Goal: Understand process/instructions: Learn how to perform a task or action

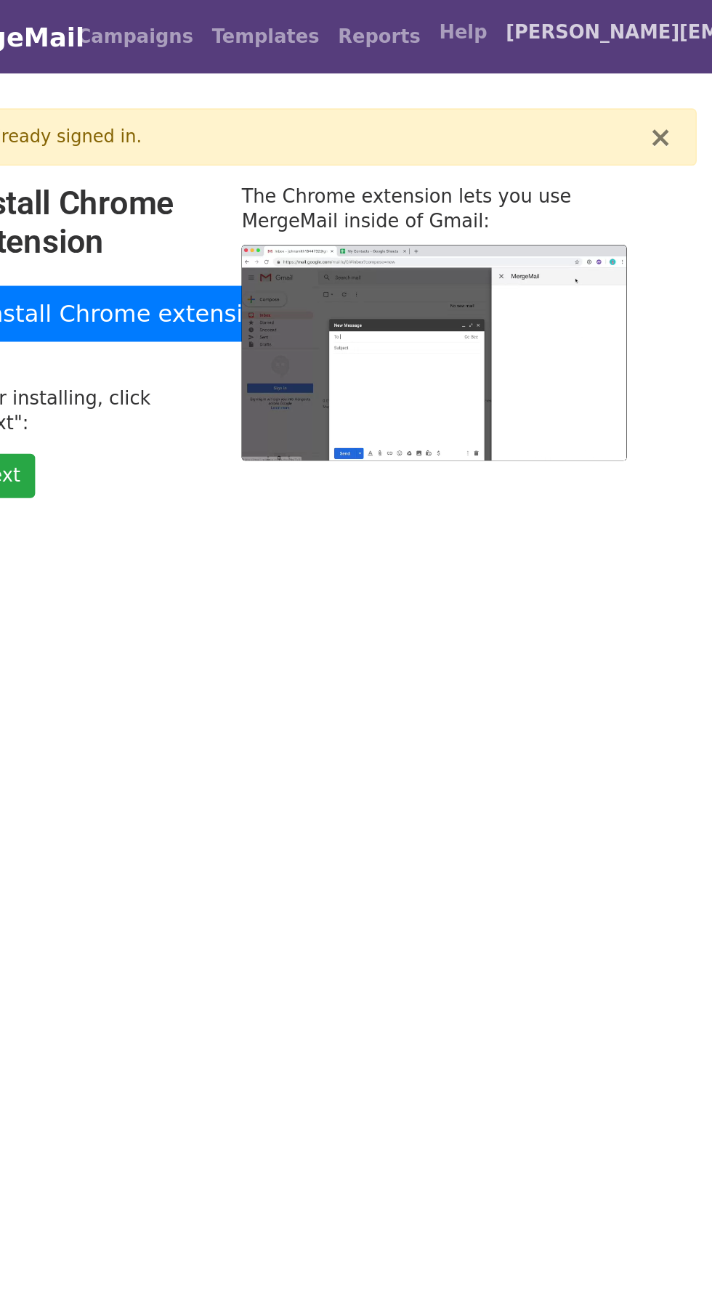
click at [567, 28] on span "[PERSON_NAME][EMAIL_ADDRESS][PERSON_NAME][DOMAIN_NAME]" at bounding box center [559, 20] width 145 height 17
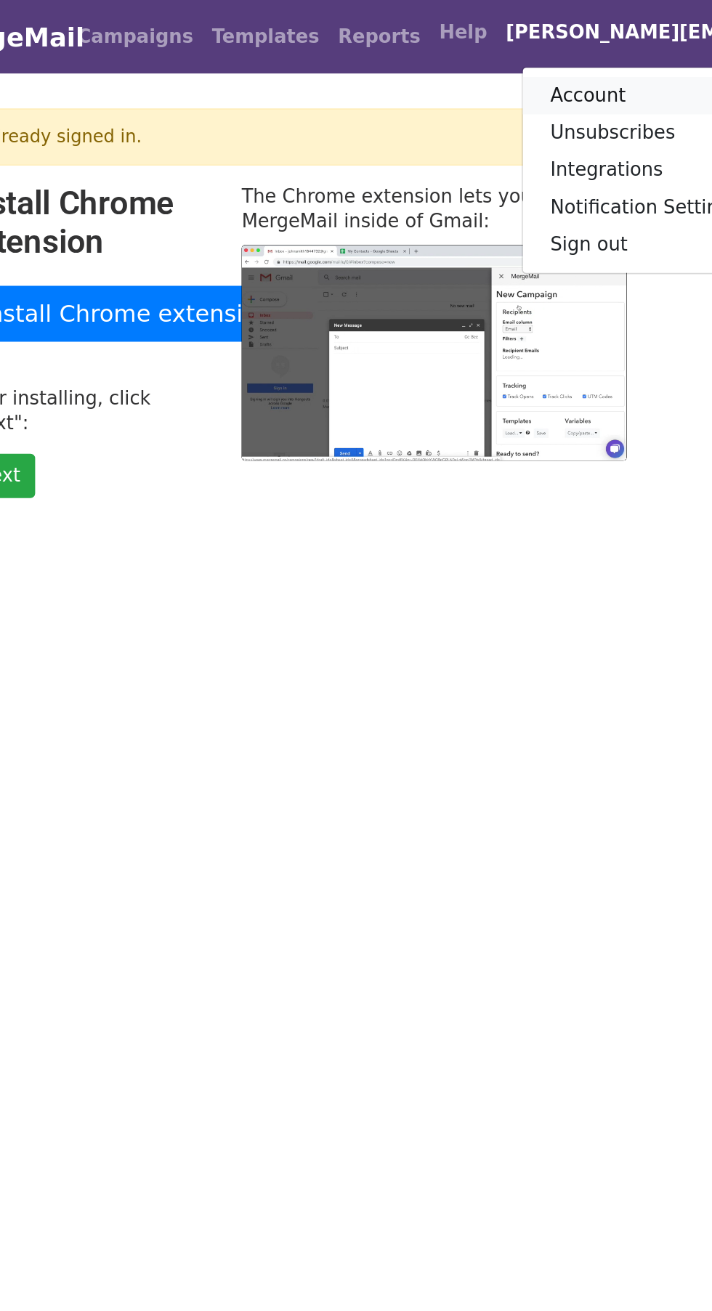
click at [506, 61] on link "Account" at bounding box center [574, 59] width 153 height 23
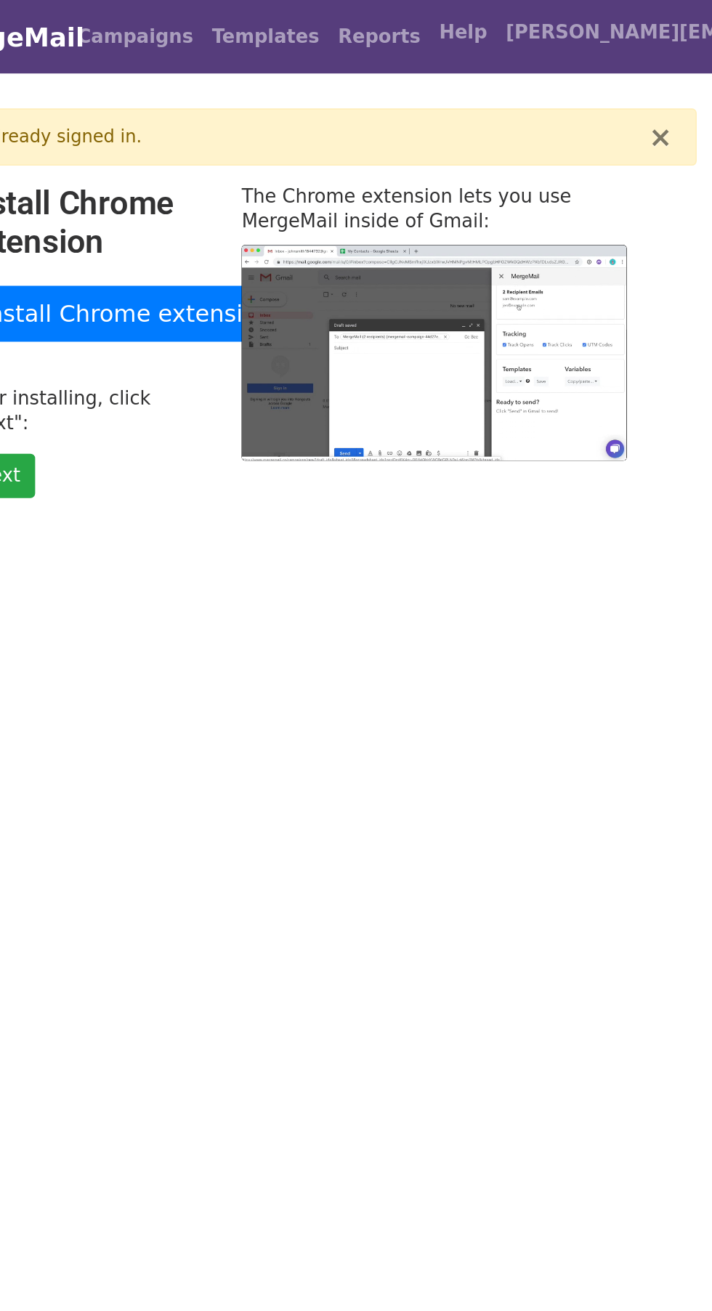
type input "47.54"
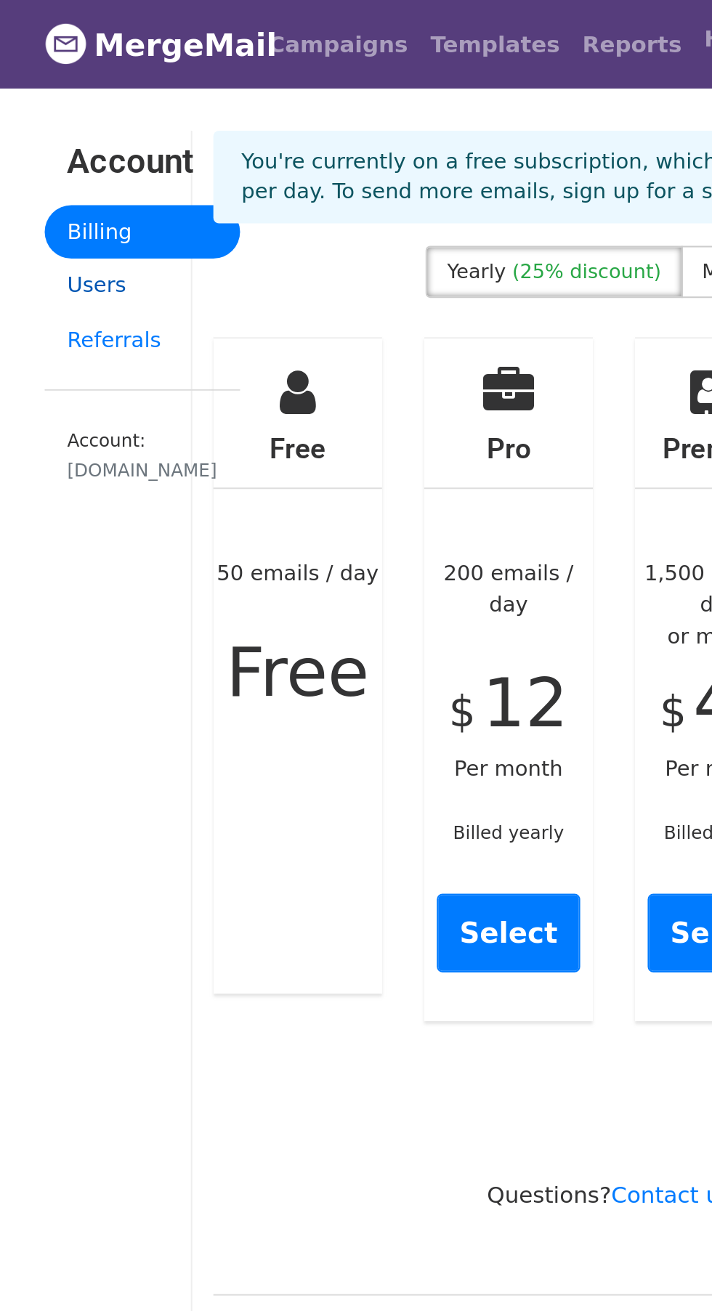
click at [117, 155] on link "Users" at bounding box center [155, 148] width 101 height 28
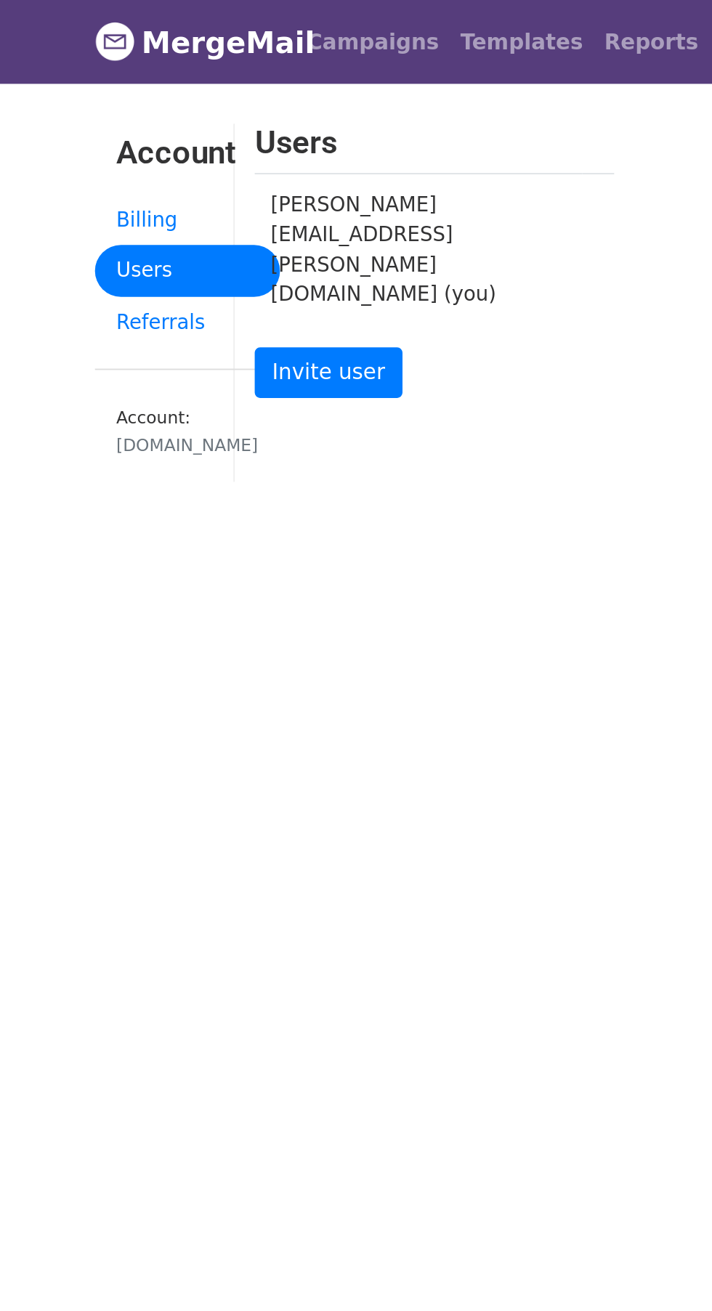
click at [144, 242] on div "licious.com" at bounding box center [156, 243] width 78 height 14
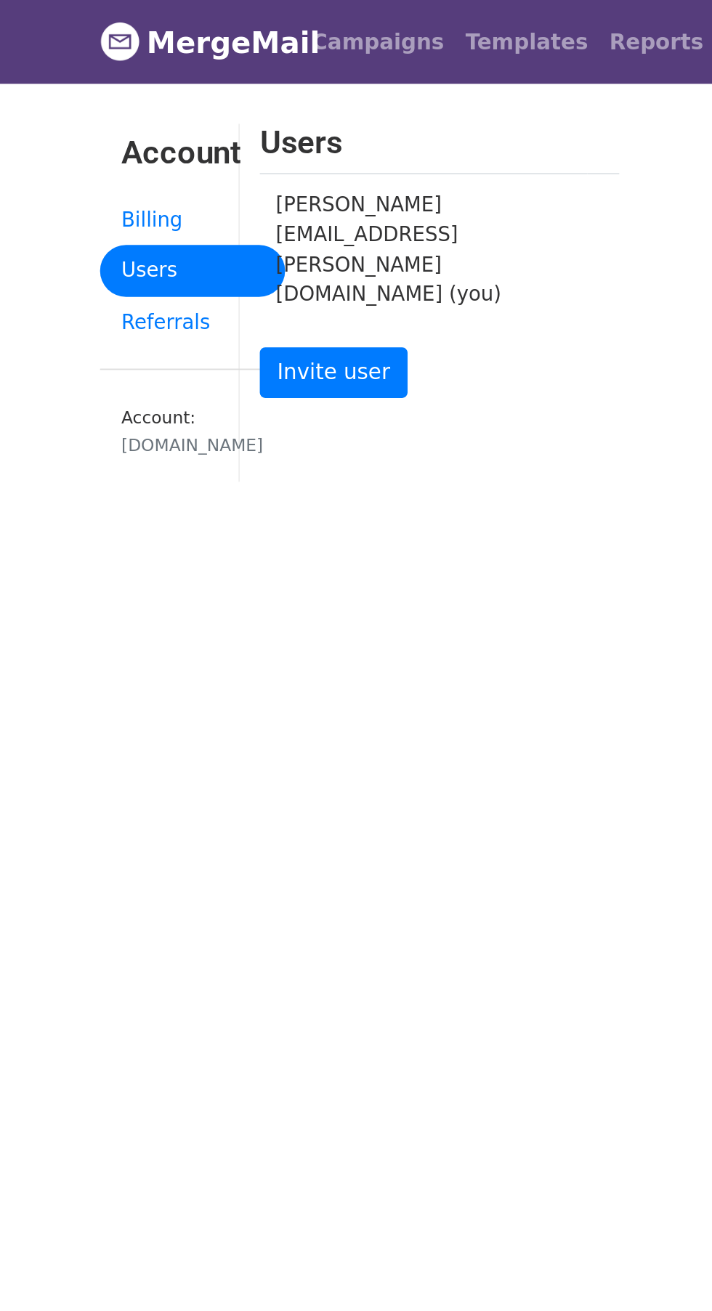
click at [117, 36] on link "MergeMail" at bounding box center [154, 23] width 98 height 31
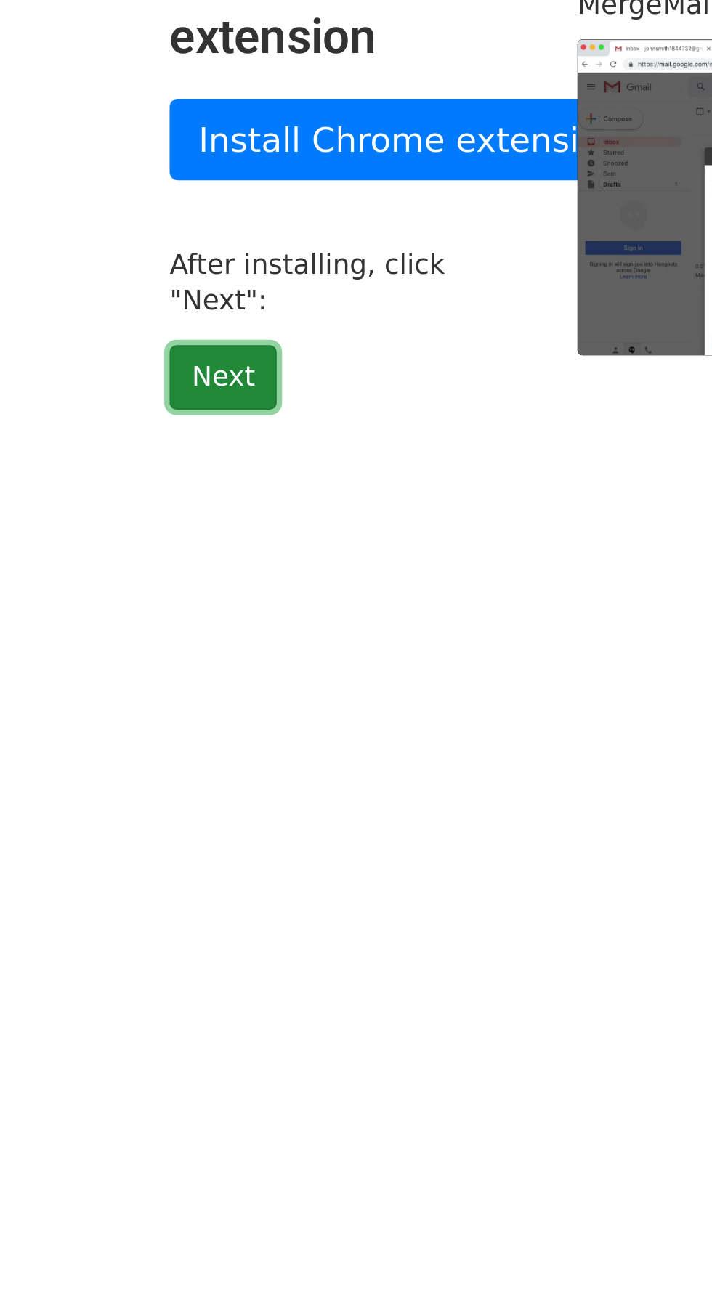
click at [178, 239] on link "Next" at bounding box center [172, 250] width 46 height 28
type input "11.01"
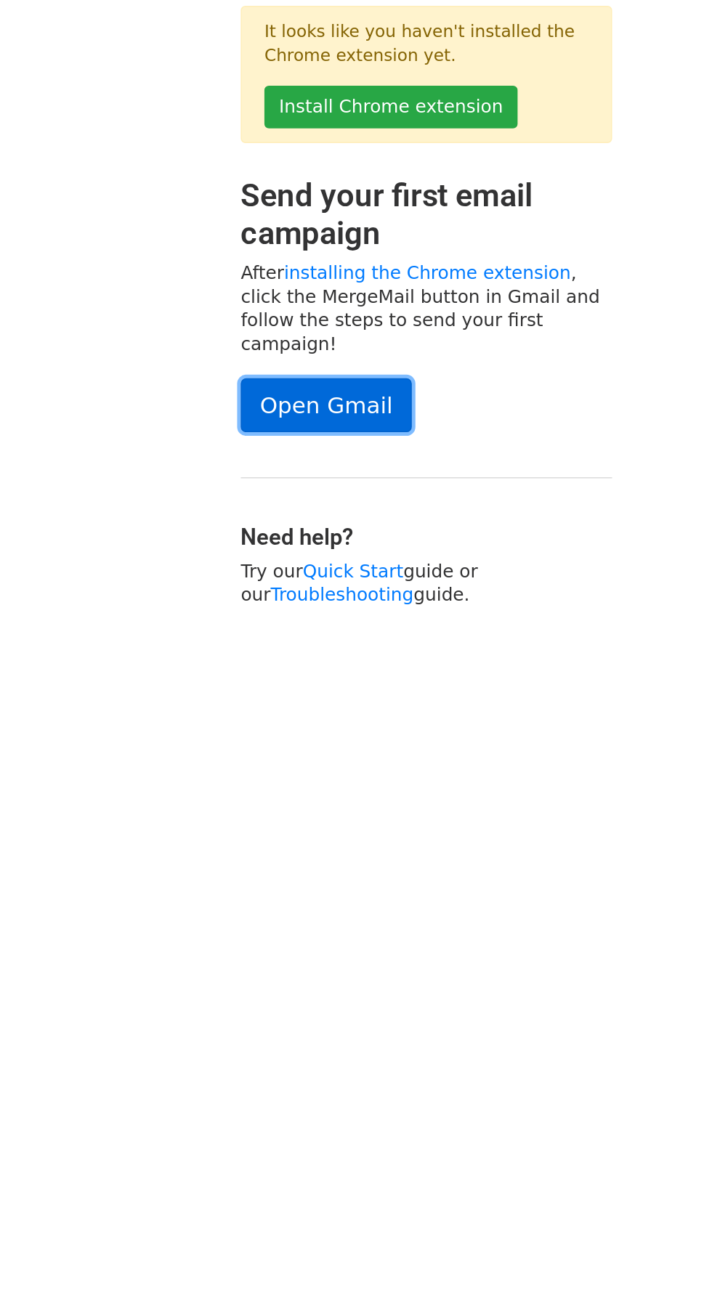
click at [311, 309] on link "Open Gmail" at bounding box center [291, 325] width 110 height 35
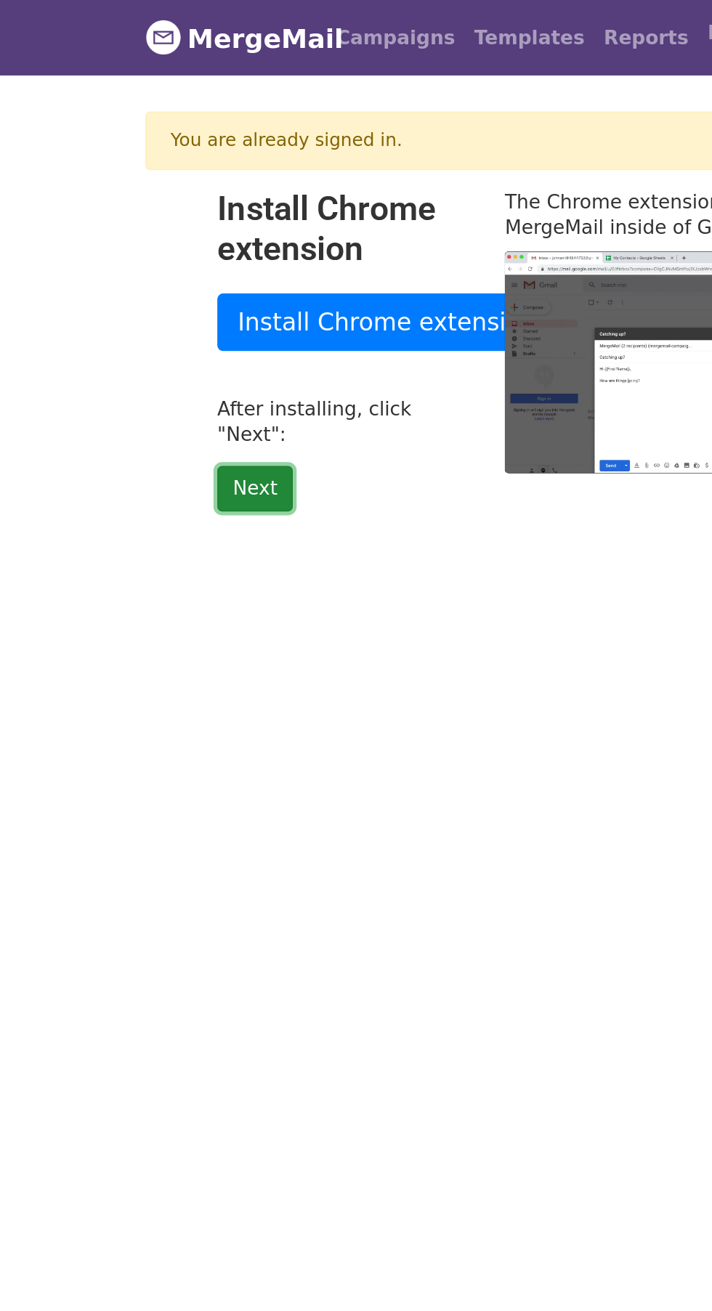
click at [177, 283] on link "Next" at bounding box center [172, 297] width 46 height 28
type input "22.66"
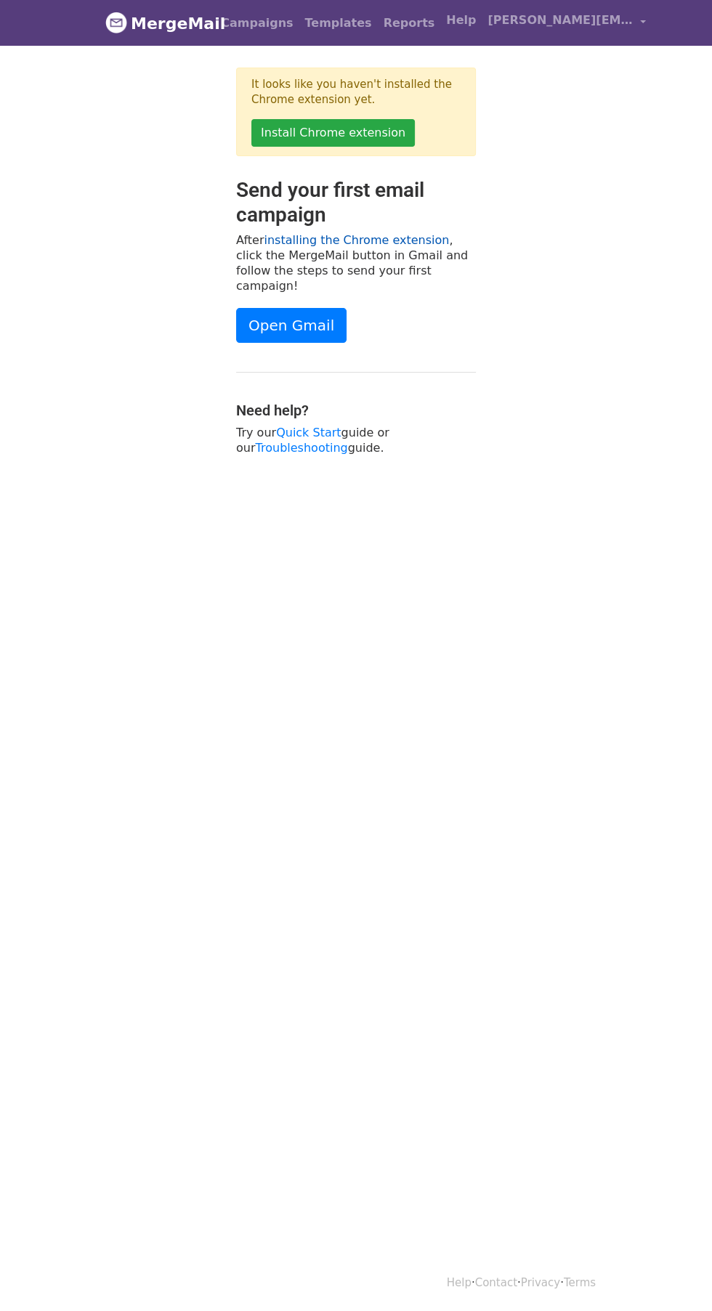
click at [395, 235] on link "installing the Chrome extension" at bounding box center [356, 240] width 185 height 14
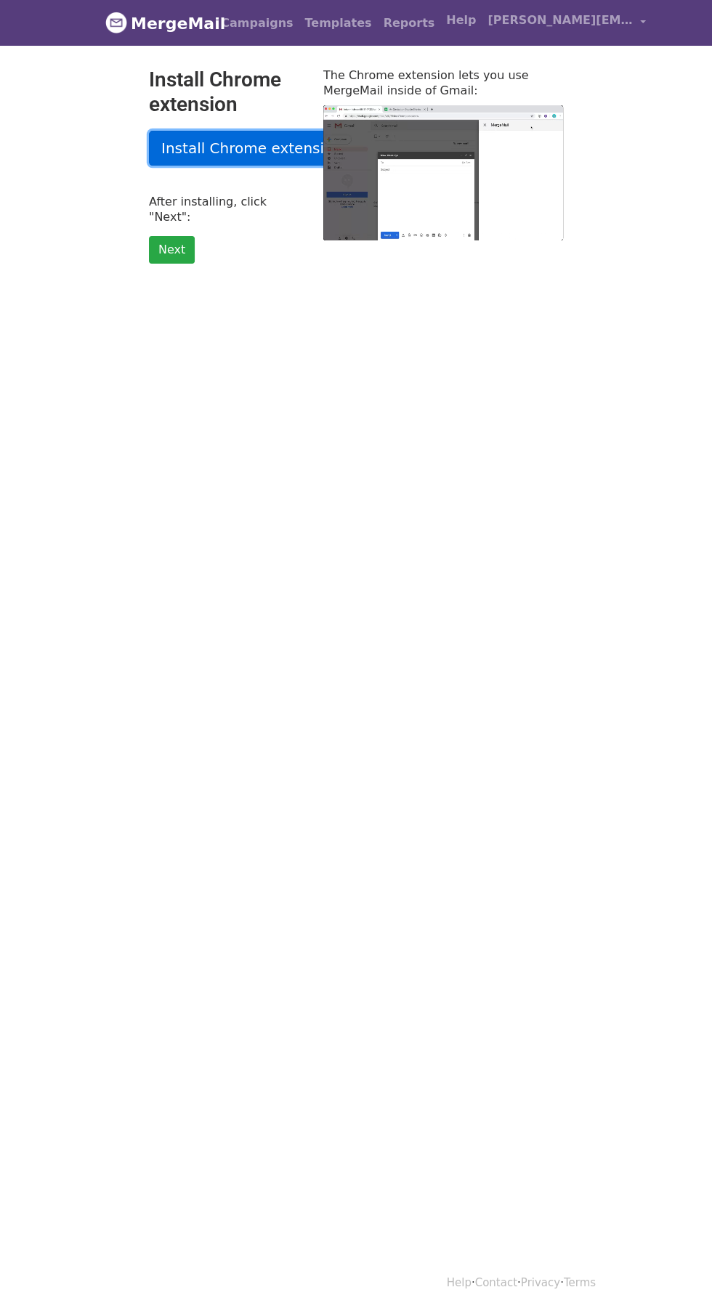
click at [270, 147] on link "Install Chrome extension" at bounding box center [252, 148] width 206 height 35
type input "73.87"
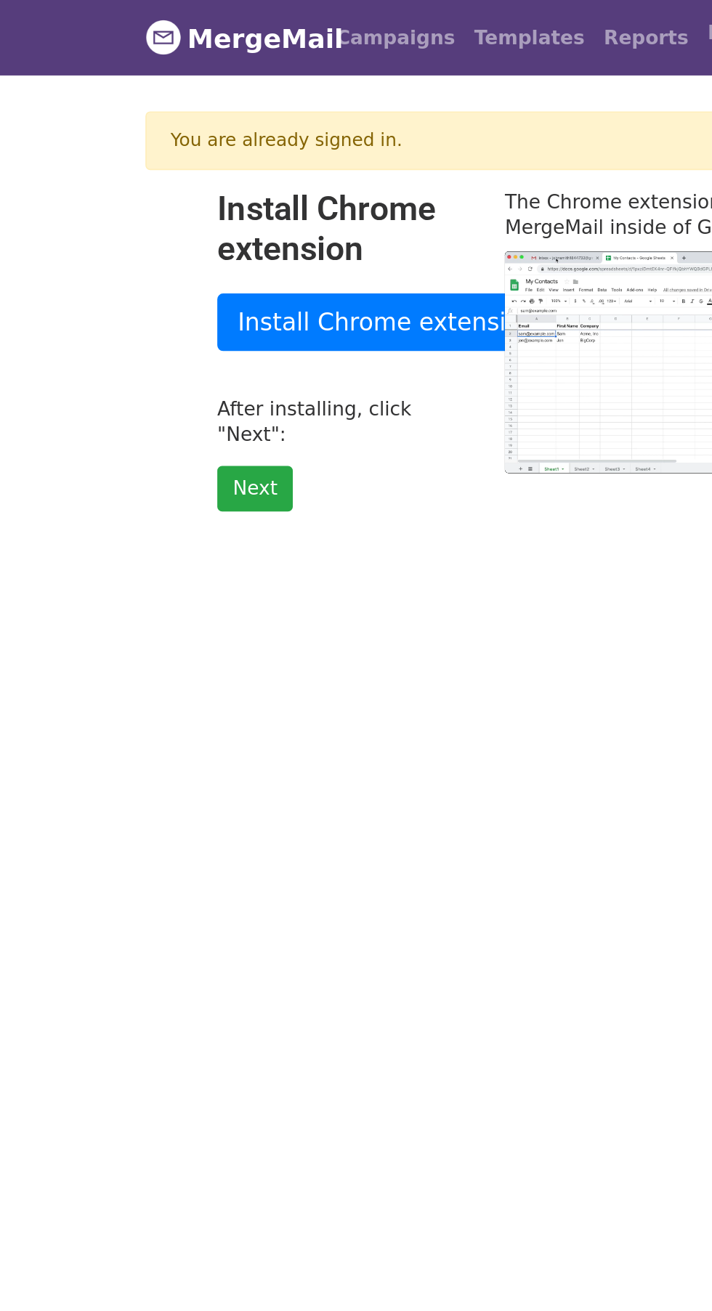
type input "4.97"
